Goal: Task Accomplishment & Management: Use online tool/utility

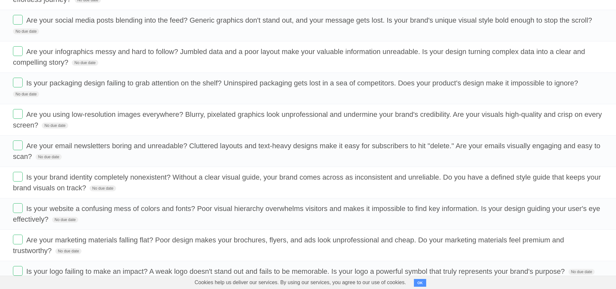
scroll to position [195, 0]
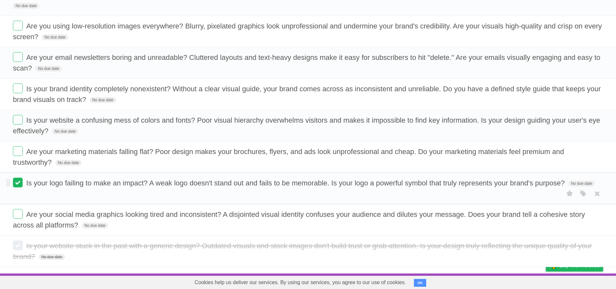
click at [16, 183] on label at bounding box center [18, 182] width 10 height 10
click at [17, 214] on label at bounding box center [18, 214] width 10 height 10
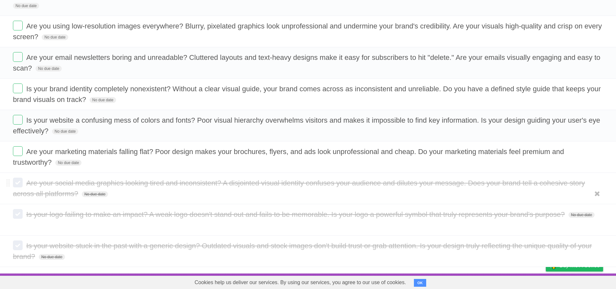
click at [17, 182] on label at bounding box center [18, 182] width 10 height 10
click at [16, 182] on label at bounding box center [18, 182] width 10 height 10
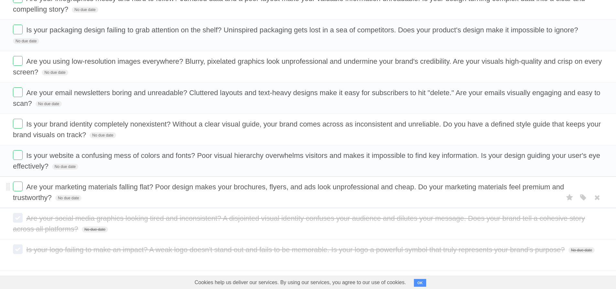
scroll to position [195, 0]
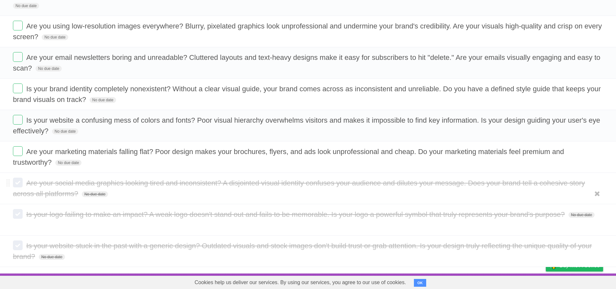
click at [16, 179] on label at bounding box center [18, 182] width 10 height 10
click at [19, 211] on label at bounding box center [18, 214] width 10 height 10
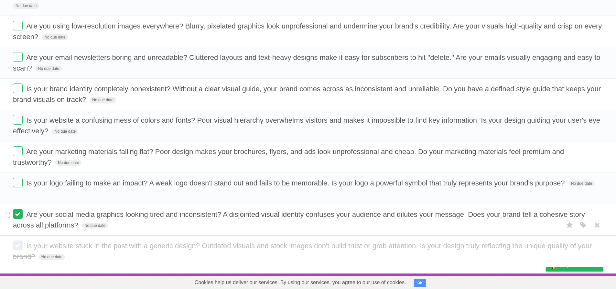
click at [20, 217] on label at bounding box center [18, 214] width 10 height 10
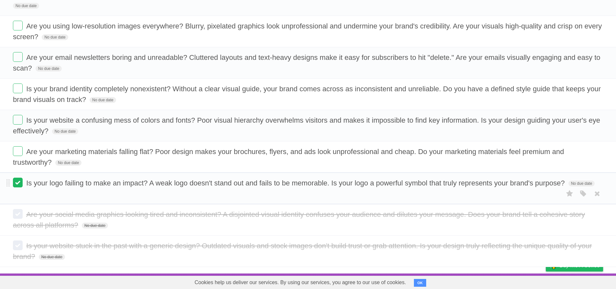
click at [18, 183] on label at bounding box center [18, 182] width 10 height 10
